Goal: Use online tool/utility: Utilize a website feature to perform a specific function

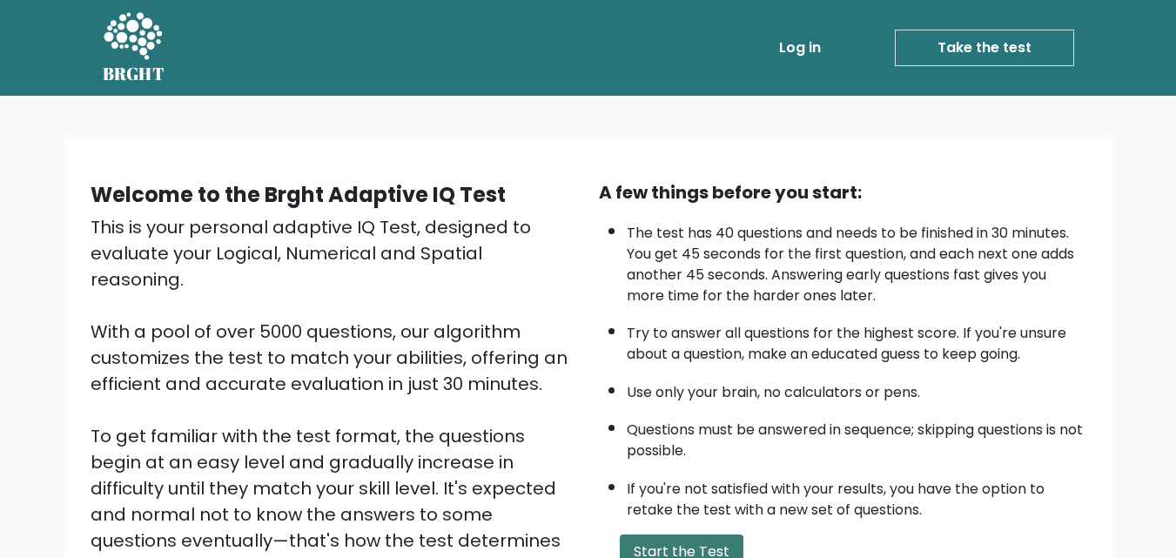
click at [690, 551] on button "Start the Test" at bounding box center [682, 552] width 124 height 35
